Goal: Find specific page/section: Find specific page/section

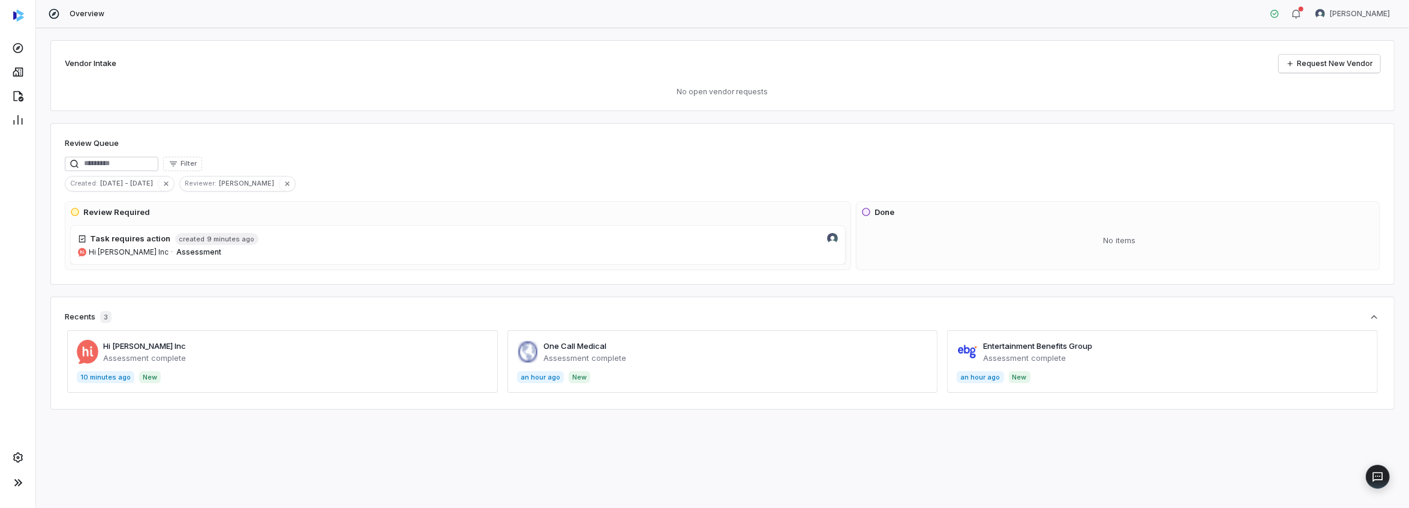
click at [125, 346] on span at bounding box center [282, 361] width 431 height 62
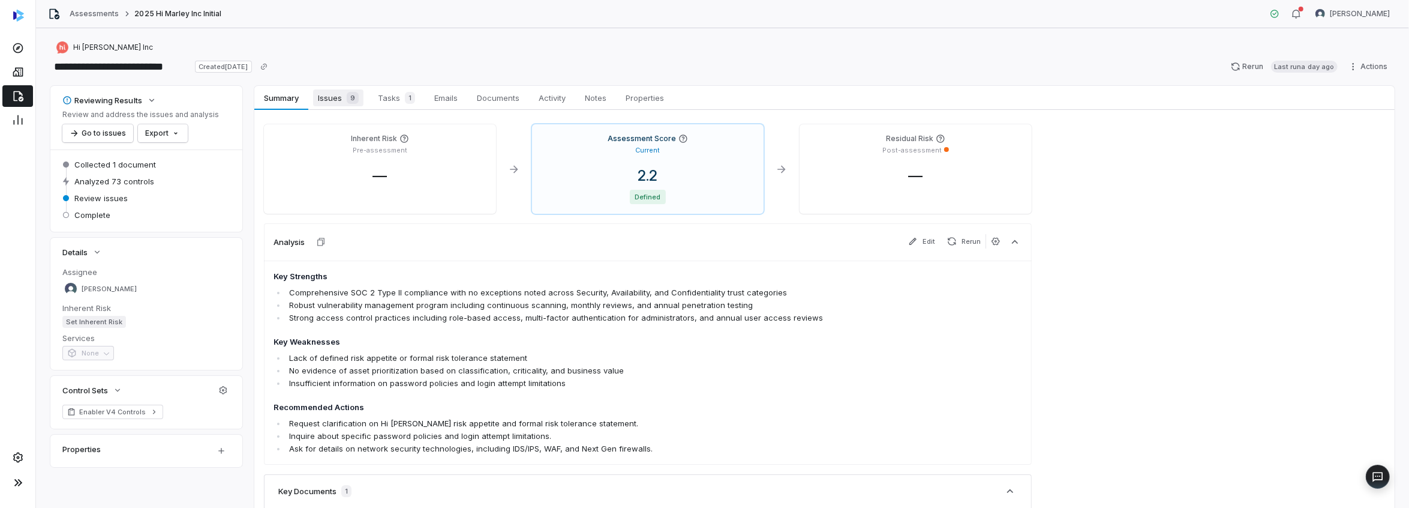
click at [340, 98] on span "Issues 9" at bounding box center [338, 97] width 50 height 17
